Goal: Check status: Check status

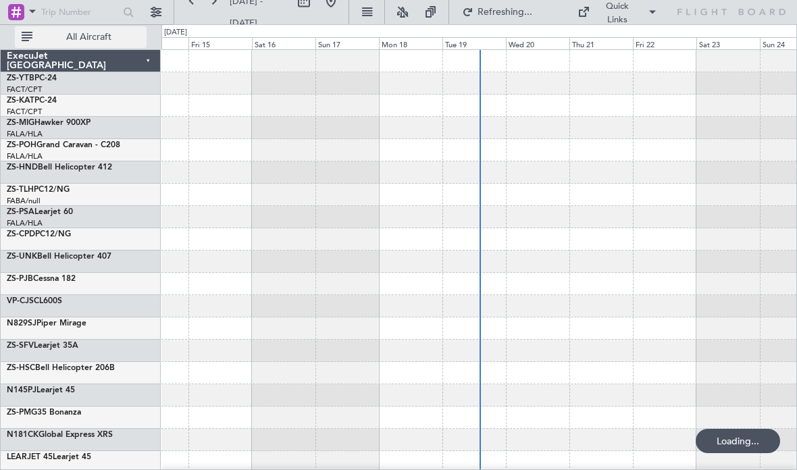
click at [118, 36] on span "All Aircraft" at bounding box center [88, 36] width 107 height 9
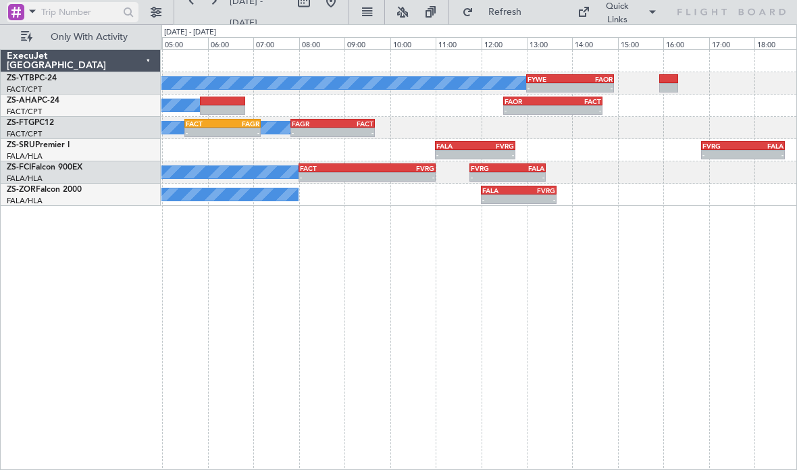
click at [92, 20] on input "text" at bounding box center [80, 12] width 78 height 20
click at [123, 18] on div at bounding box center [128, 12] width 21 height 21
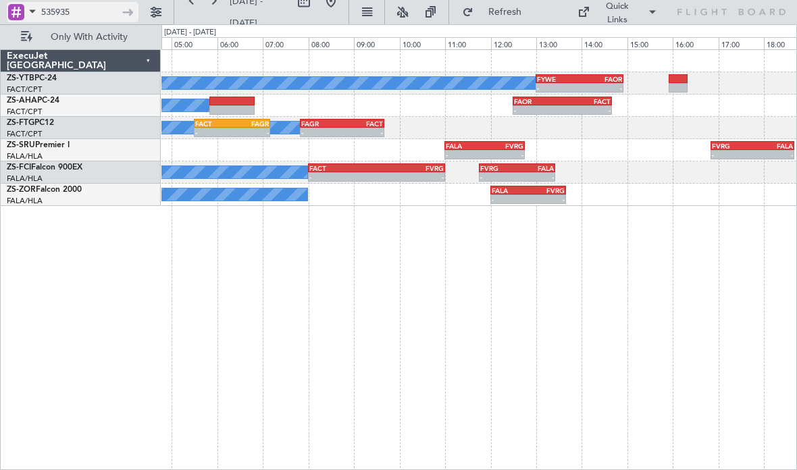
click at [93, 9] on input "535935" at bounding box center [80, 12] width 78 height 20
click at [118, 9] on input "535300" at bounding box center [80, 12] width 78 height 20
type input "535300"
click at [120, 20] on div at bounding box center [128, 12] width 21 height 21
click at [135, 20] on div at bounding box center [128, 12] width 21 height 21
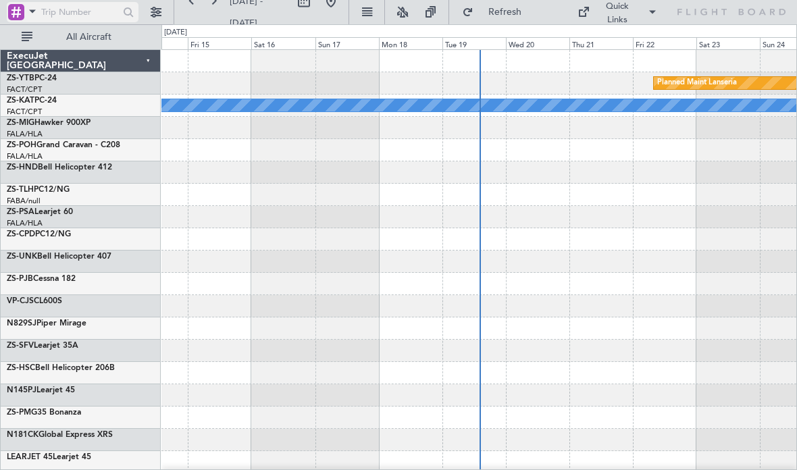
click at [117, 10] on input "text" at bounding box center [80, 12] width 78 height 20
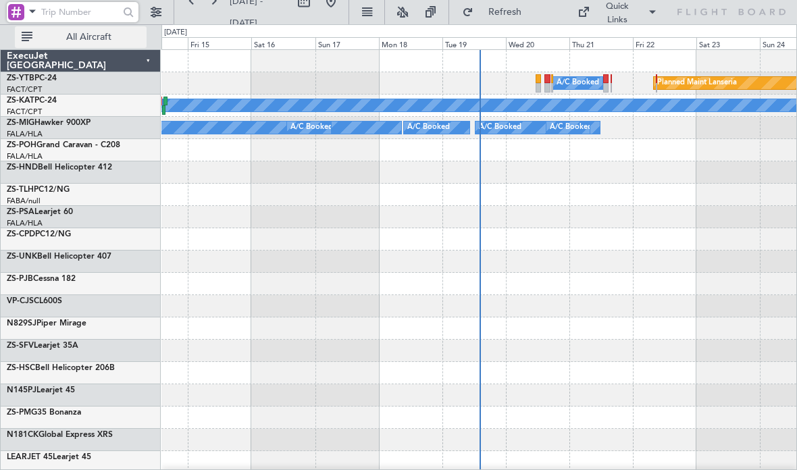
click at [113, 32] on span "All Aircraft" at bounding box center [88, 36] width 107 height 9
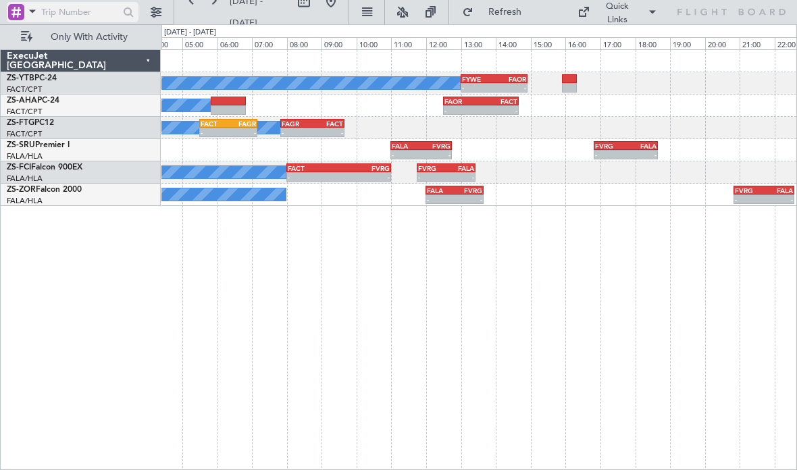
click at [88, 14] on input "text" at bounding box center [80, 12] width 78 height 20
click at [130, 21] on div at bounding box center [128, 12] width 21 height 21
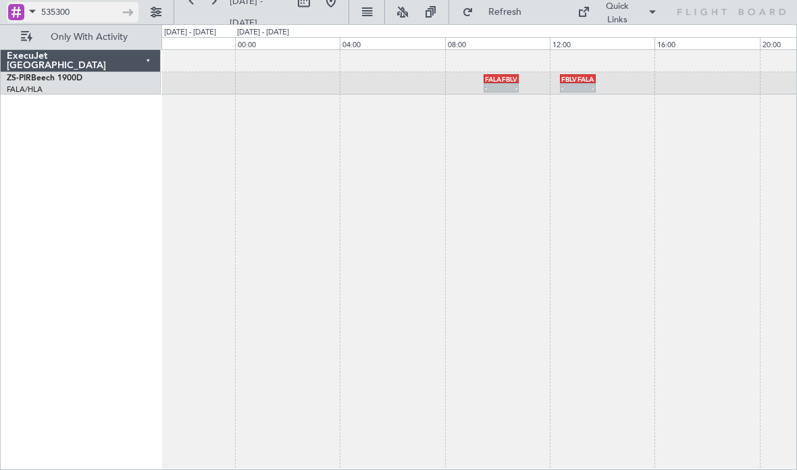
click at [88, 17] on input "535300" at bounding box center [80, 12] width 78 height 20
type input "5"
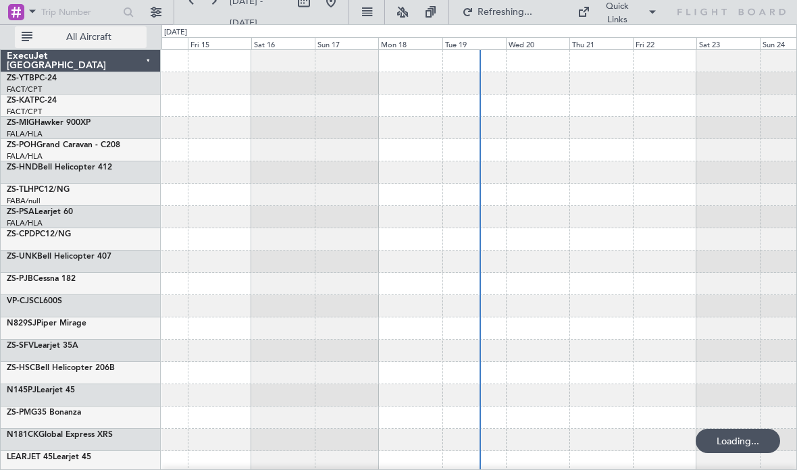
click at [128, 35] on span "All Aircraft" at bounding box center [88, 36] width 107 height 9
